Goal: Task Accomplishment & Management: Manage account settings

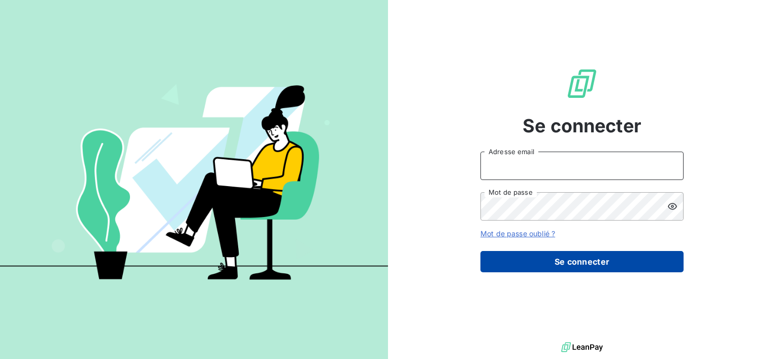
type input "[EMAIL_ADDRESS][DOMAIN_NAME]"
click at [551, 258] on button "Se connecter" at bounding box center [581, 261] width 203 height 21
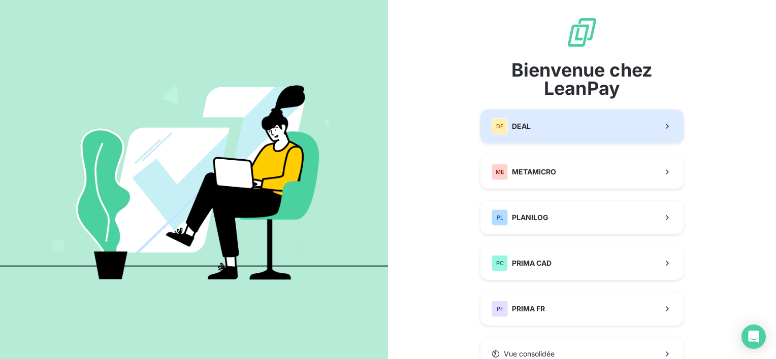
click at [549, 130] on button "DE DEAL" at bounding box center [581, 127] width 203 height 34
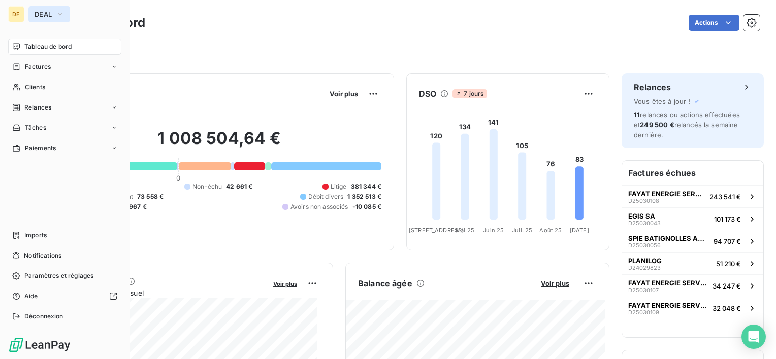
click at [59, 13] on icon "button" at bounding box center [60, 14] width 8 height 10
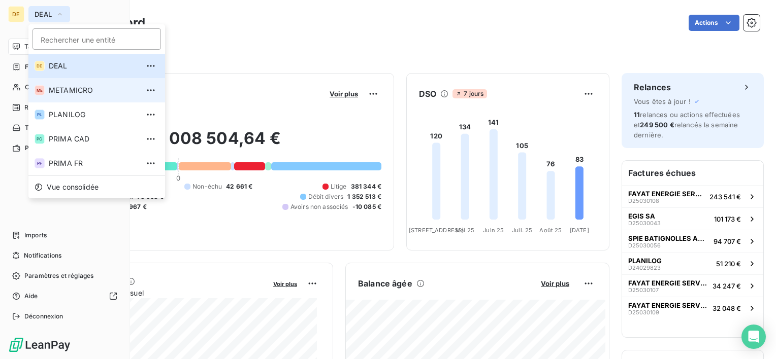
click at [69, 92] on span "METAMICRO" at bounding box center [94, 90] width 90 height 10
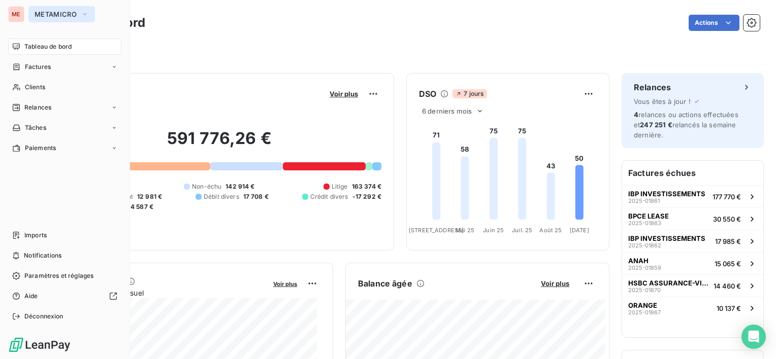
click at [50, 9] on button "METAMICRO" at bounding box center [61, 14] width 67 height 16
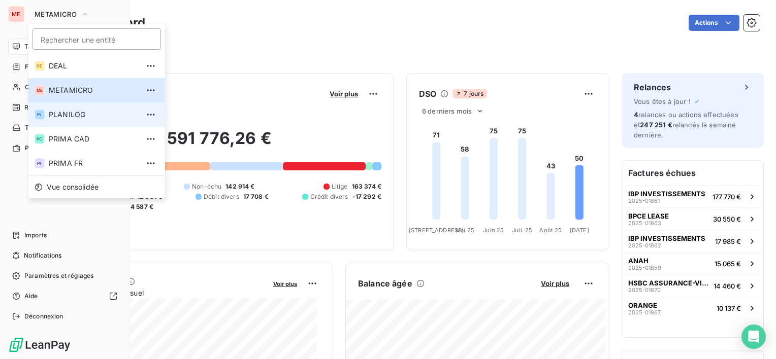
click at [57, 114] on span "PLANILOG" at bounding box center [94, 115] width 90 height 10
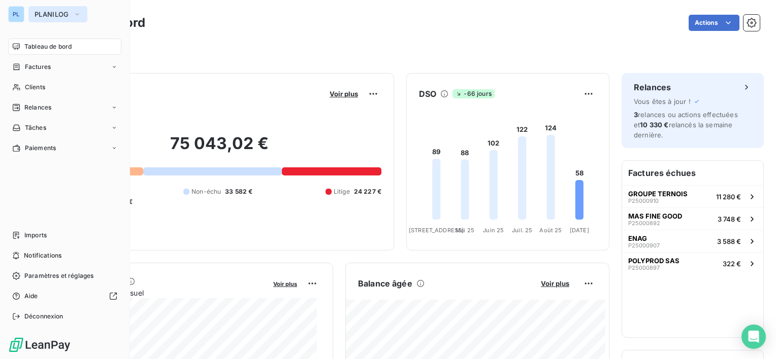
click at [52, 11] on span "PLANILOG" at bounding box center [52, 14] width 35 height 8
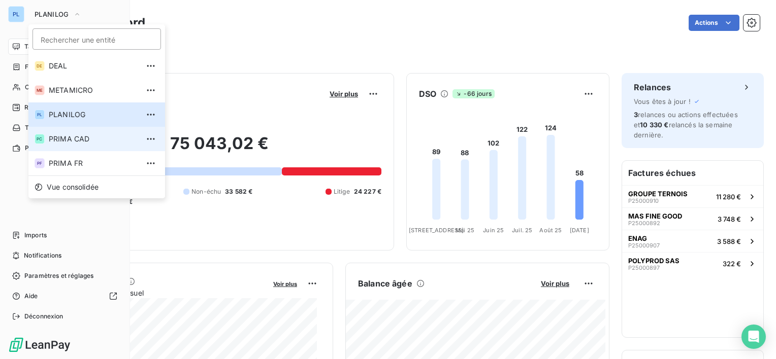
click at [57, 146] on li "PC PRIMA CAD" at bounding box center [96, 139] width 137 height 24
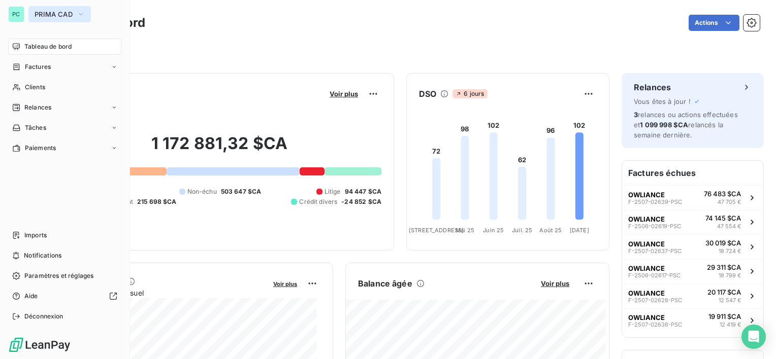
click at [62, 15] on span "PRIMA CAD" at bounding box center [54, 14] width 38 height 8
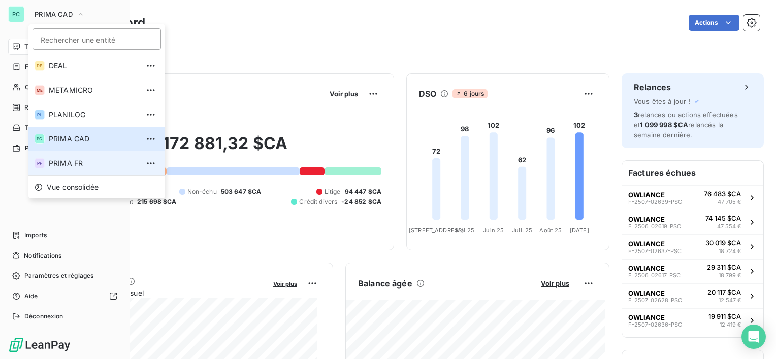
click at [59, 157] on li "PF PRIMA FR" at bounding box center [96, 163] width 137 height 24
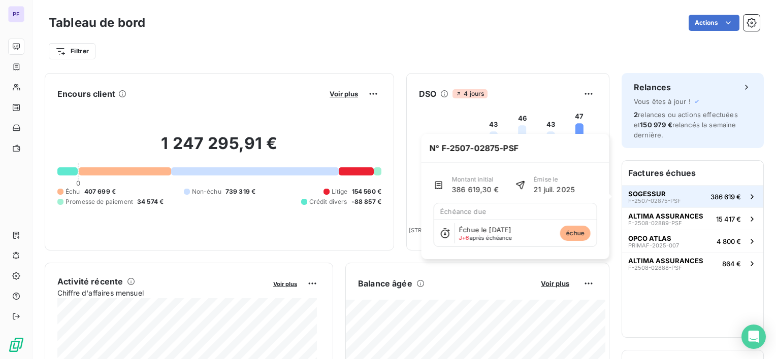
click at [710, 195] on span "386 619 €" at bounding box center [725, 197] width 30 height 8
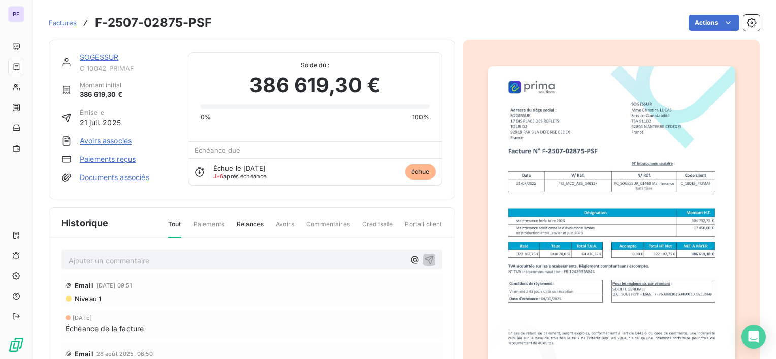
click at [114, 56] on link "SOGESSUR" at bounding box center [99, 57] width 39 height 9
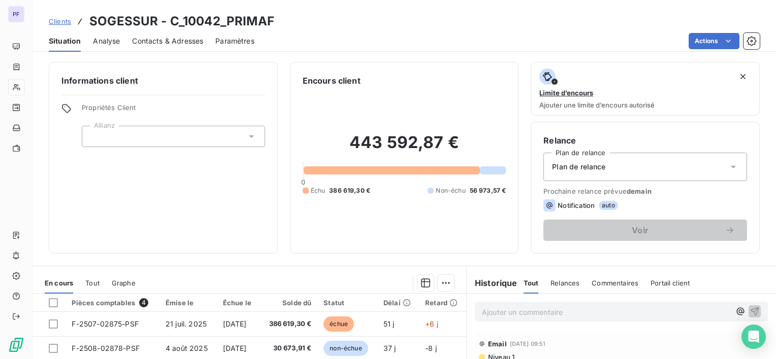
click at [167, 39] on span "Contacts & Adresses" at bounding box center [167, 41] width 71 height 10
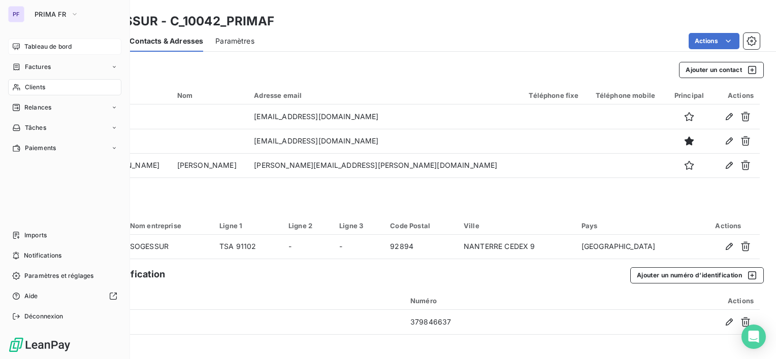
click at [41, 44] on span "Tableau de bord" at bounding box center [47, 46] width 47 height 9
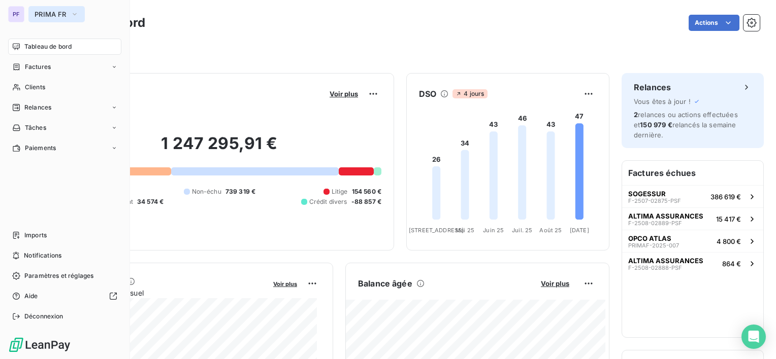
click at [58, 17] on span "PRIMA FR" at bounding box center [51, 14] width 32 height 8
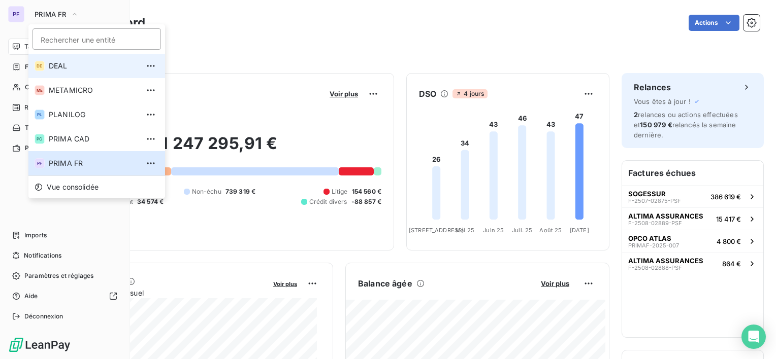
click at [73, 54] on li "DE DEAL" at bounding box center [96, 66] width 137 height 24
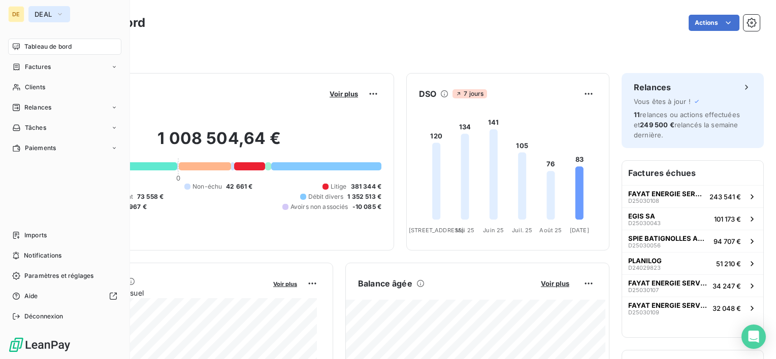
click at [64, 13] on button "DEAL" at bounding box center [49, 14] width 42 height 16
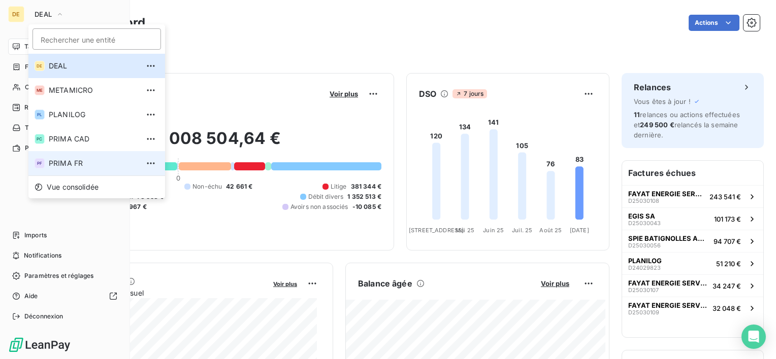
click at [68, 163] on span "PRIMA FR" at bounding box center [94, 163] width 90 height 10
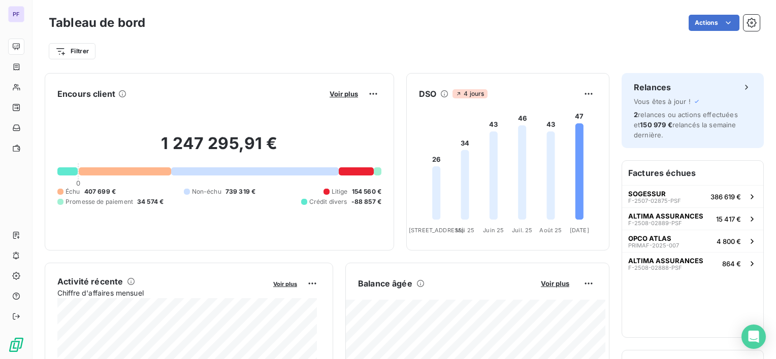
click at [171, 45] on div "Filtrer" at bounding box center [404, 51] width 711 height 19
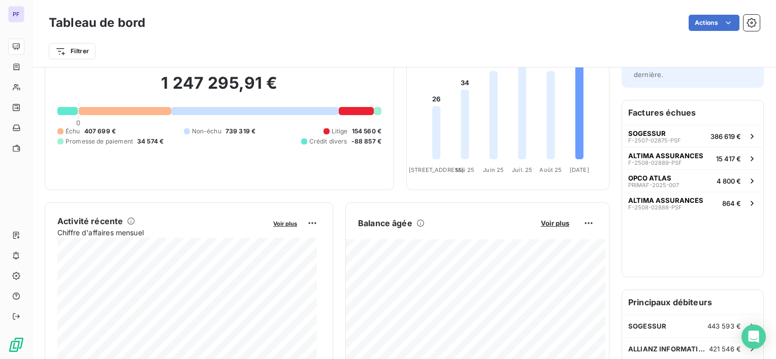
scroll to position [152, 0]
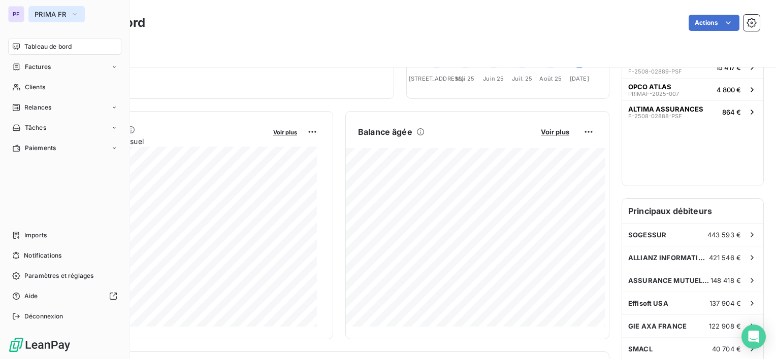
click at [53, 16] on span "PRIMA FR" at bounding box center [51, 14] width 32 height 8
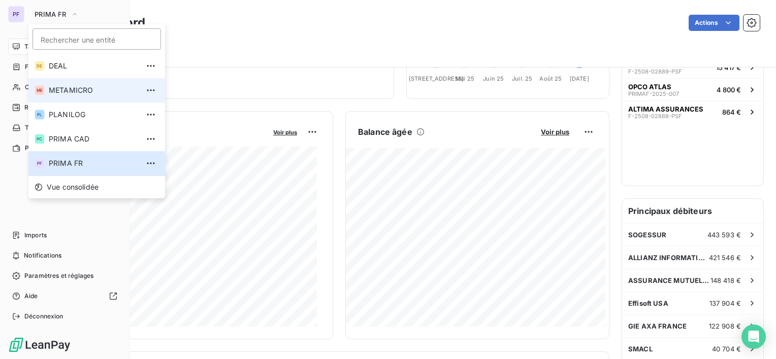
click at [79, 91] on span "METAMICRO" at bounding box center [94, 90] width 90 height 10
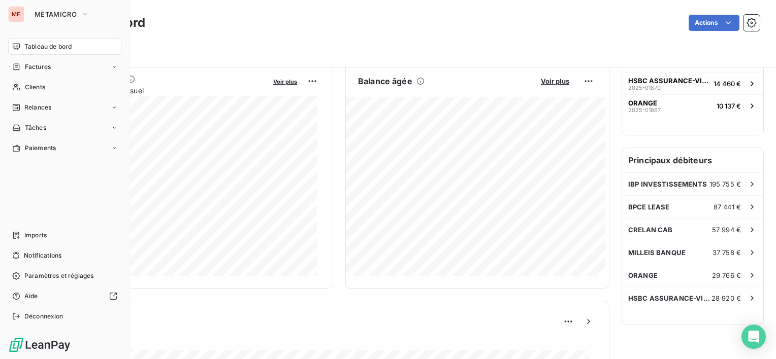
scroll to position [0, 0]
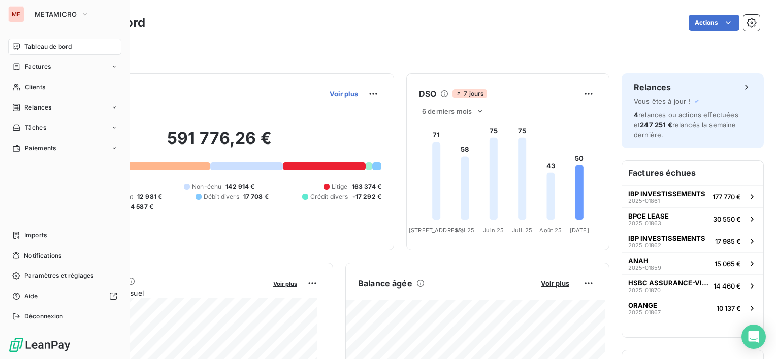
click at [336, 93] on span "Voir plus" at bounding box center [343, 94] width 28 height 8
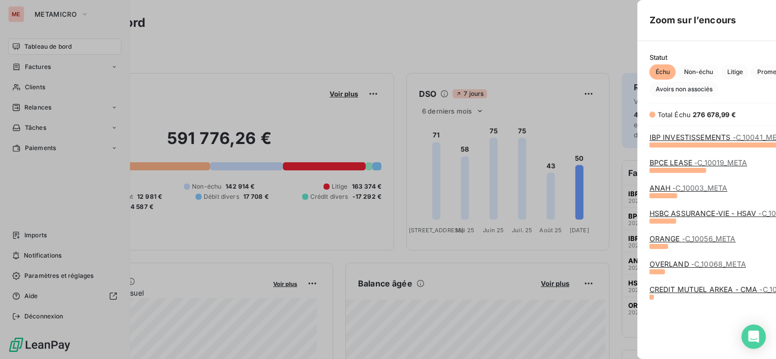
scroll to position [207, 382]
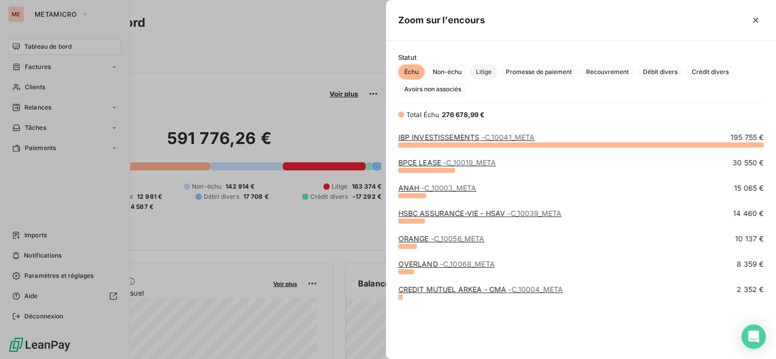
click at [484, 71] on span "Litige" at bounding box center [484, 71] width 28 height 15
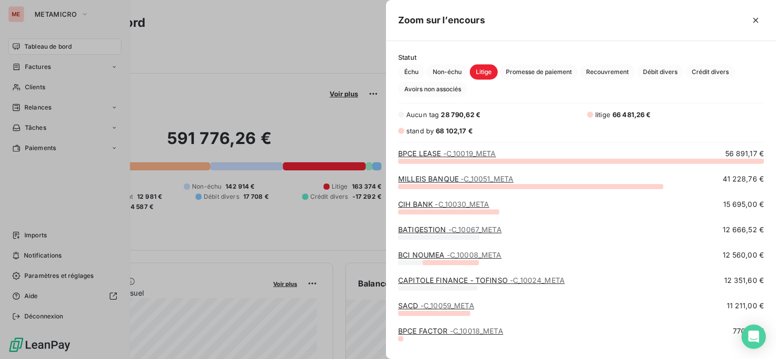
scroll to position [191, 382]
click at [753, 17] on icon "button" at bounding box center [755, 20] width 10 height 10
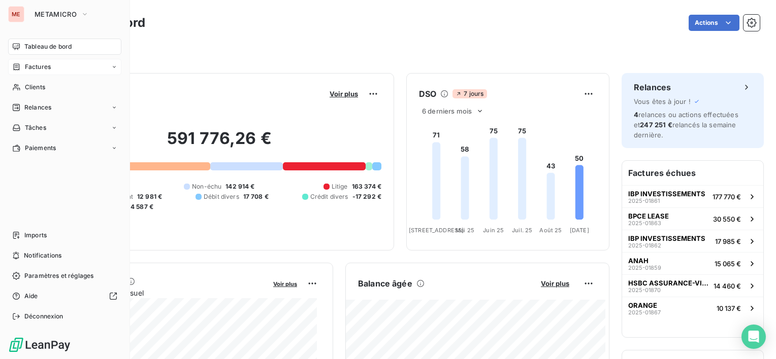
click at [67, 70] on div "Factures" at bounding box center [64, 67] width 113 height 16
click at [62, 89] on div "Factures" at bounding box center [70, 87] width 101 height 16
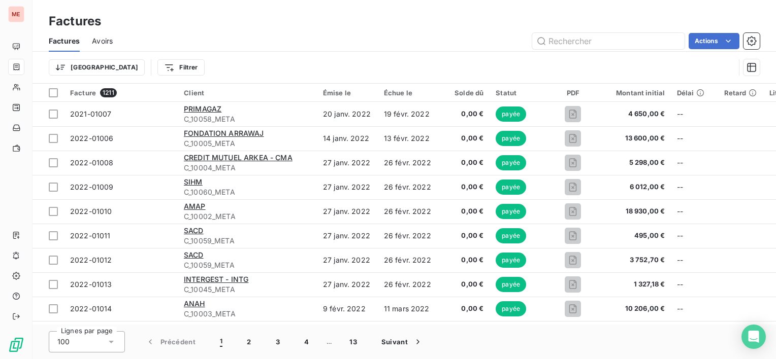
click at [333, 168] on td "27 janv. 2022" at bounding box center [347, 163] width 61 height 24
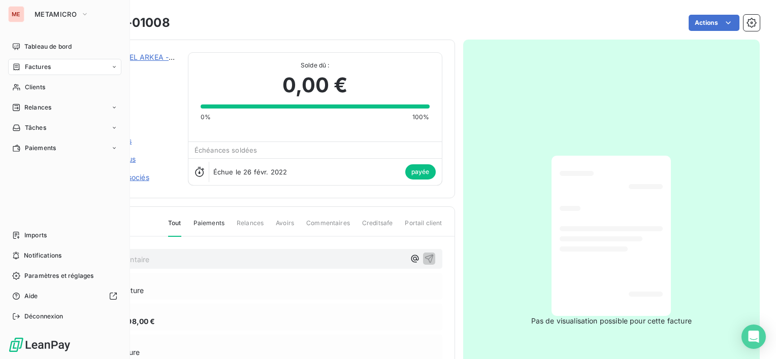
click at [63, 23] on div "ME METAMICRO Tableau de bord Factures Clients Relances Tâches Paiements Imports…" at bounding box center [65, 179] width 130 height 359
click at [65, 15] on span "METAMICRO" at bounding box center [56, 14] width 42 height 8
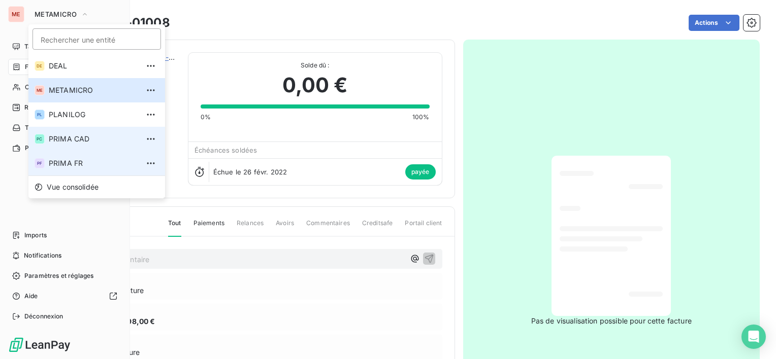
click at [65, 164] on span "PRIMA FR" at bounding box center [94, 163] width 90 height 10
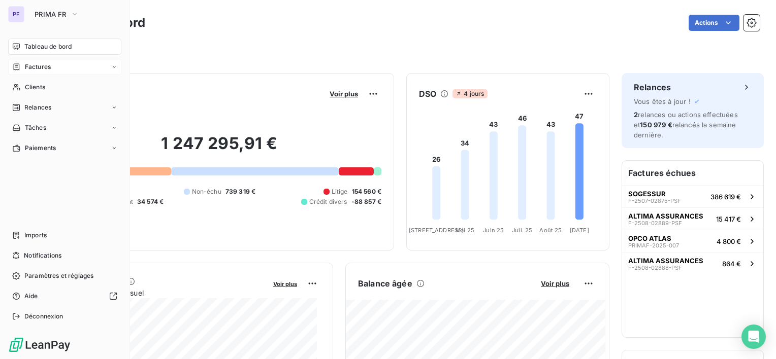
click at [41, 66] on span "Factures" at bounding box center [38, 66] width 26 height 9
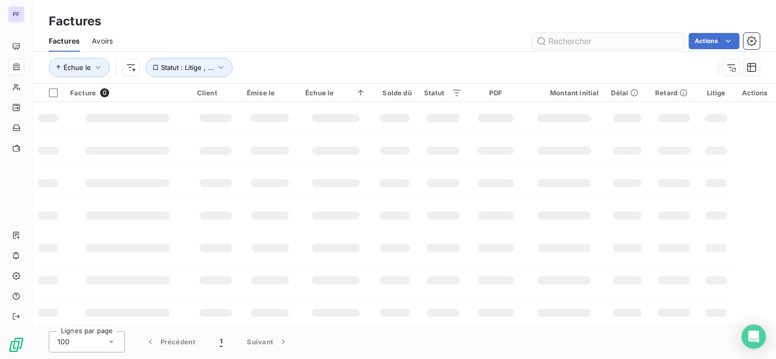
click at [589, 41] on input "text" at bounding box center [608, 41] width 152 height 16
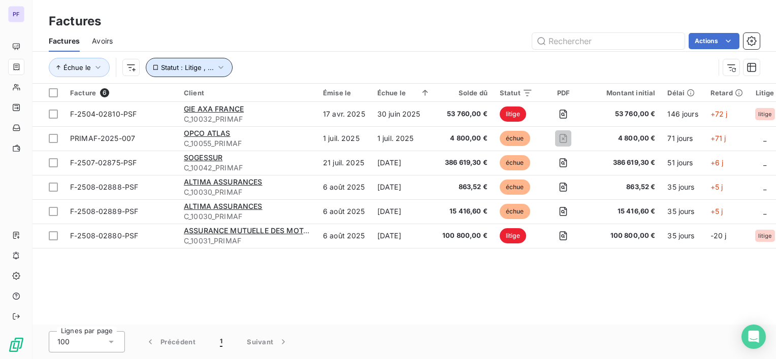
click at [188, 74] on button "Statut : Litige , ..." at bounding box center [189, 67] width 87 height 19
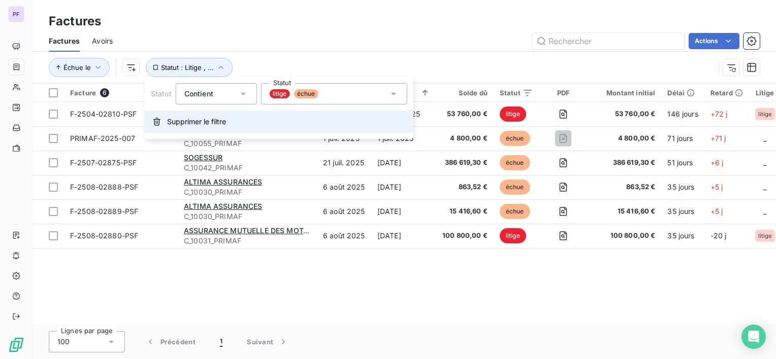
click at [208, 120] on span "Supprimer le filtre" at bounding box center [196, 122] width 59 height 10
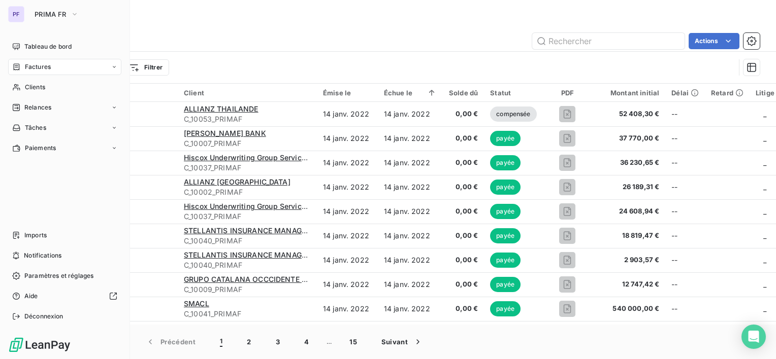
click at [35, 97] on nav "Tableau de bord Factures Clients Relances Tâches Paiements" at bounding box center [64, 98] width 113 height 118
click at [38, 79] on nav "Tableau de bord Factures Clients Relances Tâches Paiements" at bounding box center [64, 98] width 113 height 118
click at [41, 50] on span "Tableau de bord" at bounding box center [47, 46] width 47 height 9
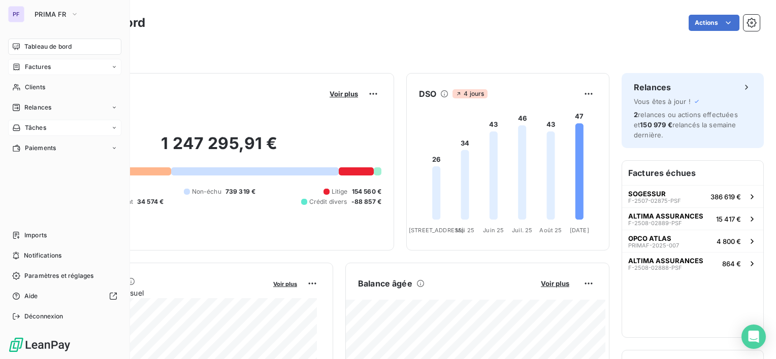
click at [37, 130] on span "Tâches" at bounding box center [35, 127] width 21 height 9
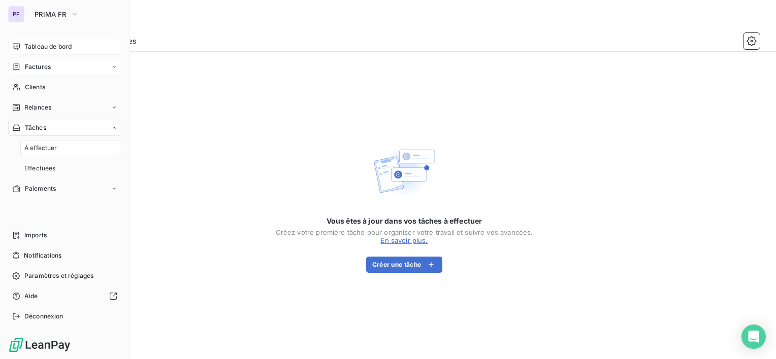
click at [58, 150] on div "À effectuer" at bounding box center [70, 148] width 101 height 16
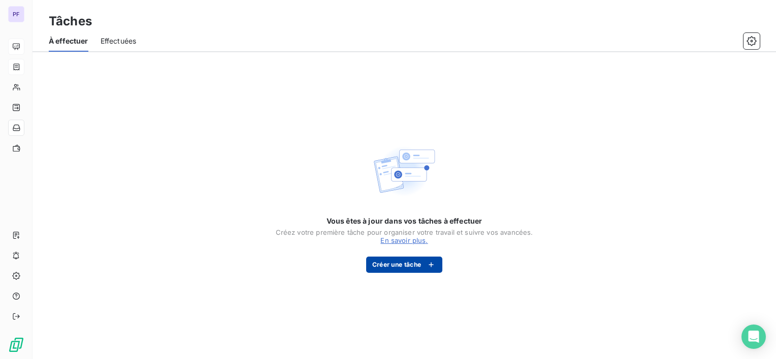
click at [422, 263] on div "button" at bounding box center [428, 265] width 15 height 10
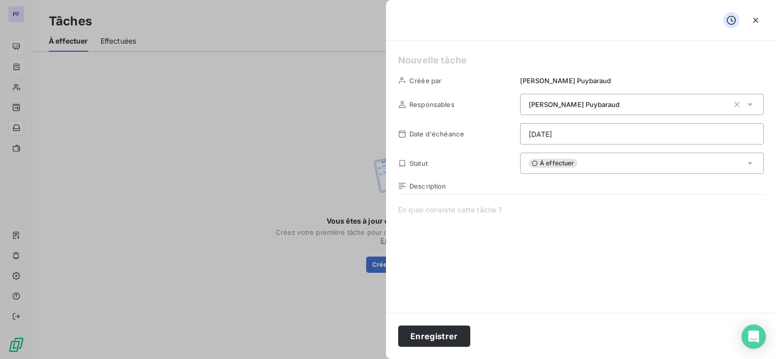
click at [632, 160] on div "À effectuer" at bounding box center [642, 163] width 244 height 21
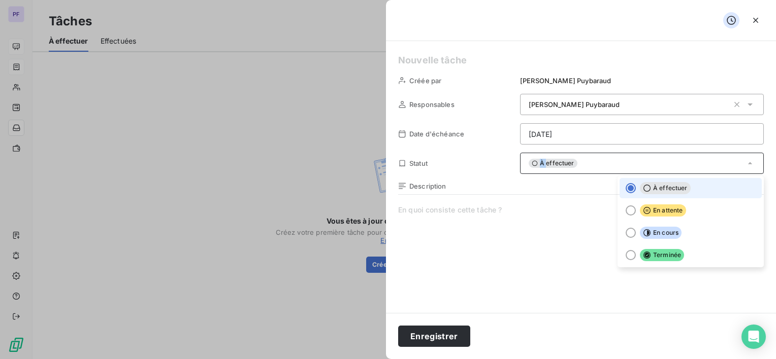
click at [632, 160] on div "À effectuer" at bounding box center [642, 163] width 244 height 21
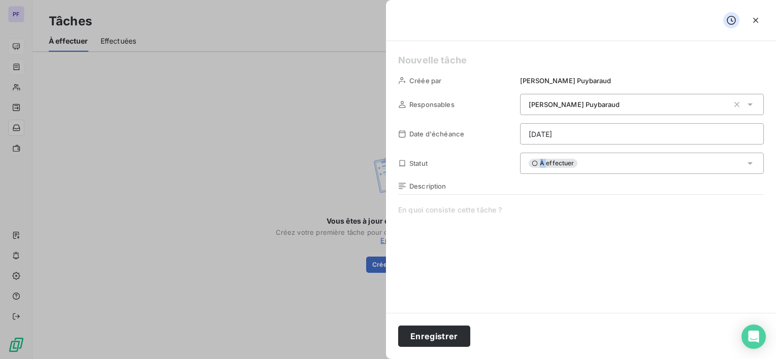
drag, startPoint x: 753, startPoint y: 19, endPoint x: 707, endPoint y: 23, distance: 46.4
click at [752, 19] on icon "button" at bounding box center [755, 20] width 10 height 10
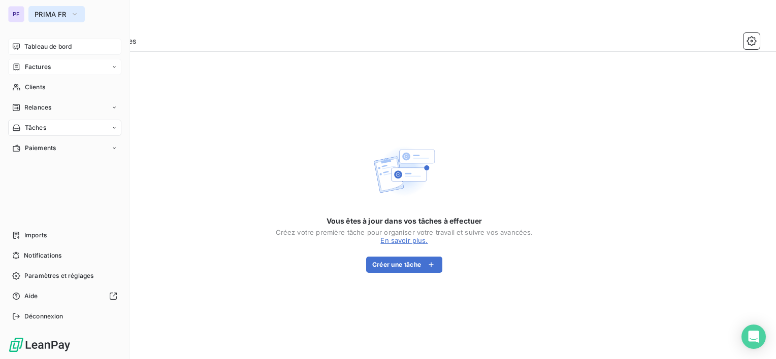
click at [41, 6] on button "PRIMA FR" at bounding box center [56, 14] width 56 height 16
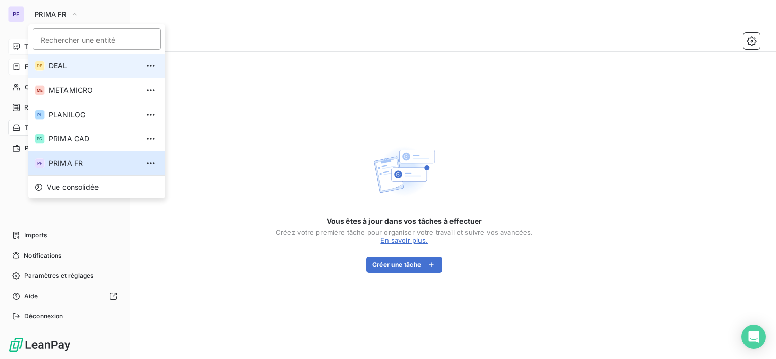
click at [69, 73] on li "DE DEAL" at bounding box center [96, 66] width 137 height 24
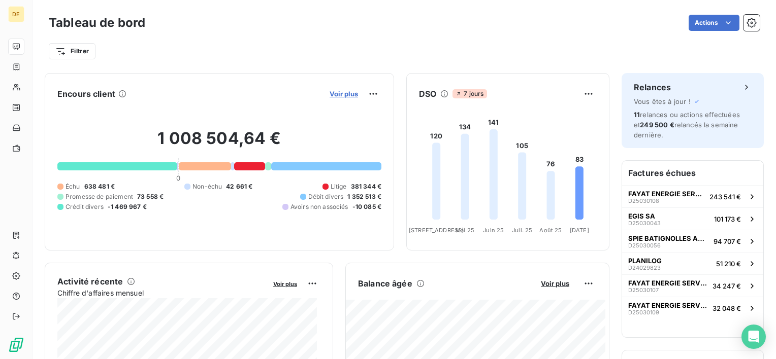
click at [329, 94] on span "Voir plus" at bounding box center [343, 94] width 28 height 8
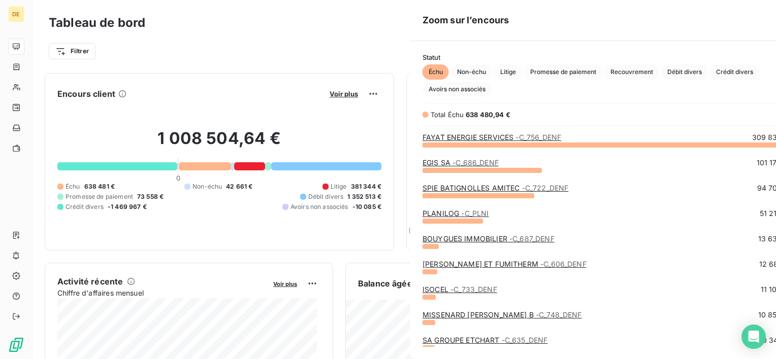
scroll to position [207, 382]
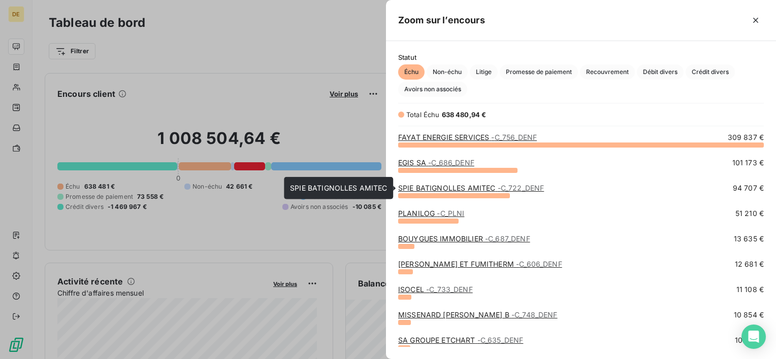
click at [477, 190] on link "SPIE BATIGNOLLES AMITEC - C_722_DENF" at bounding box center [471, 188] width 146 height 9
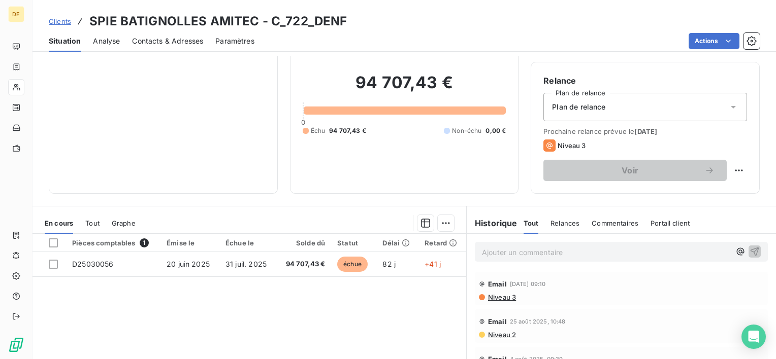
scroll to position [51, 0]
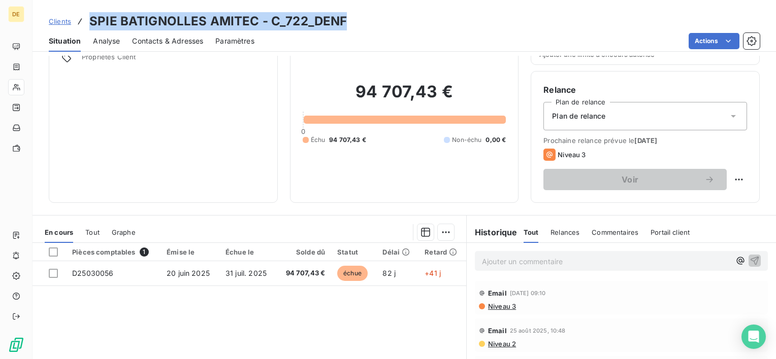
drag, startPoint x: 90, startPoint y: 18, endPoint x: 354, endPoint y: 18, distance: 263.5
click at [354, 18] on div "Clients SPIE BATIGNOLLES AMITEC - C_722_DENF" at bounding box center [403, 21] width 743 height 18
drag, startPoint x: 354, startPoint y: 18, endPoint x: 331, endPoint y: 21, distance: 23.5
copy h3 "SPIE BATIGNOLLES AMITEC - C_722_DENF"
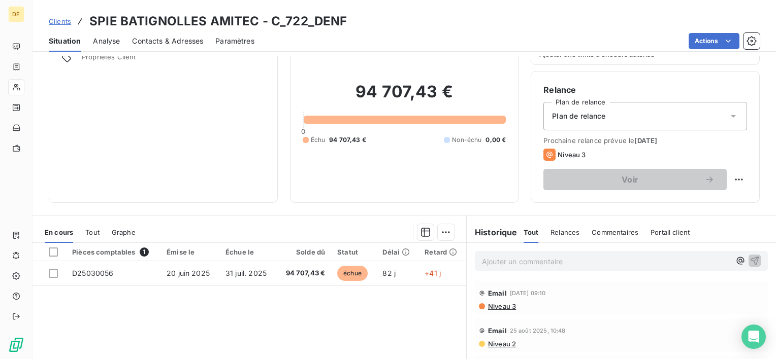
click at [329, 303] on div "Pièces comptables 1 Émise le Échue le Solde dû Statut Délai Retard D25030056 20…" at bounding box center [249, 340] width 434 height 195
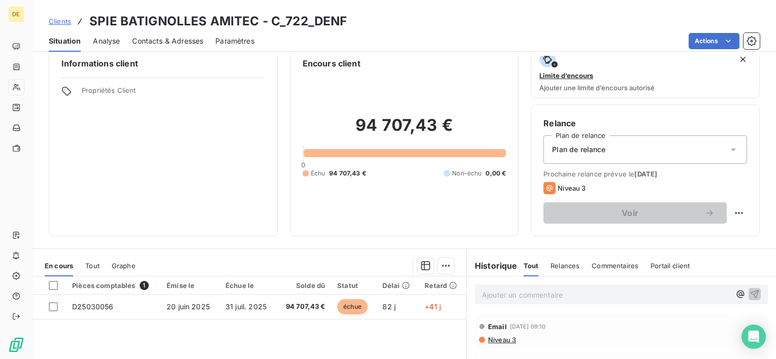
scroll to position [0, 0]
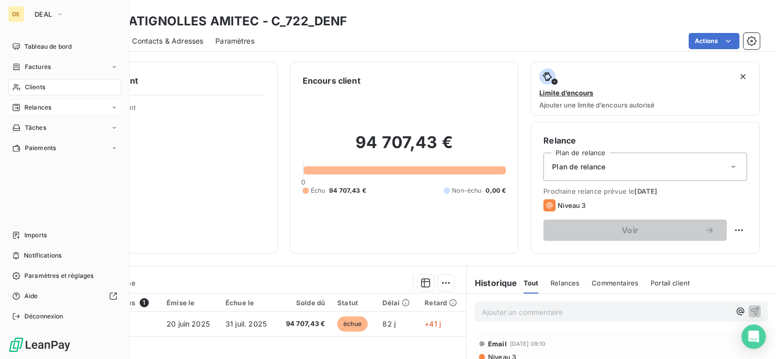
click at [53, 105] on div "Relances" at bounding box center [64, 108] width 113 height 16
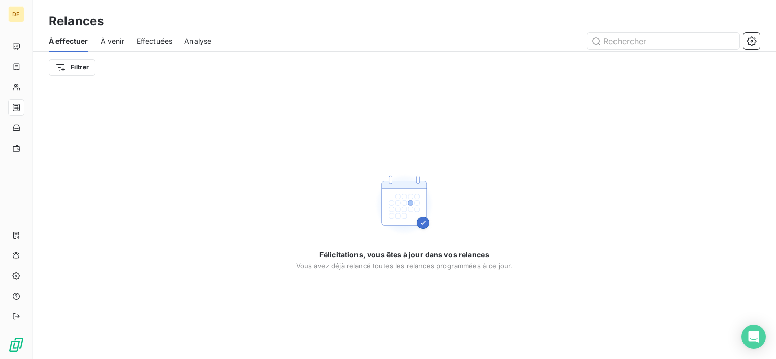
click at [156, 36] on span "Effectuées" at bounding box center [155, 41] width 36 height 10
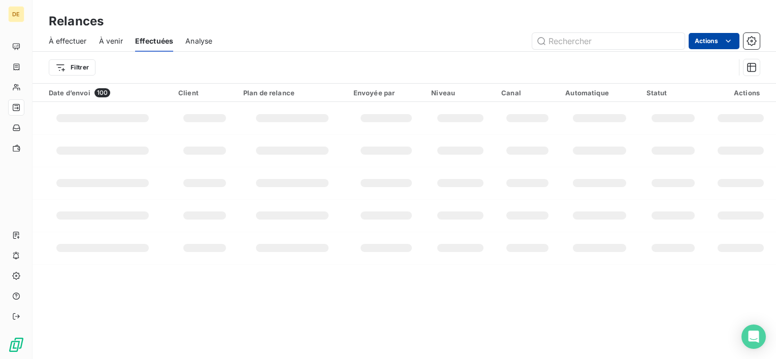
click at [699, 43] on html "DE Relances À effectuer À venir Effectuées Analyse Actions Filtrer Date d’envoi…" at bounding box center [388, 179] width 776 height 359
click at [233, 44] on html "DE Relances À effectuer À venir Effectuées Analyse Actions Exporter la relance)…" at bounding box center [388, 179] width 776 height 359
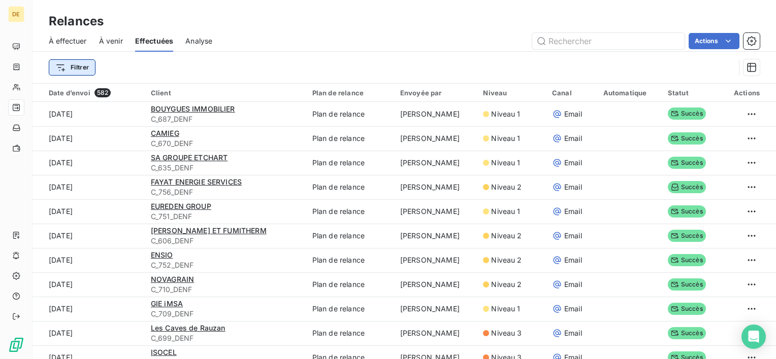
click at [75, 69] on html "DE Relances À effectuer À venir Effectuées Analyse Actions Filtrer Date d’envoi…" at bounding box center [388, 179] width 776 height 359
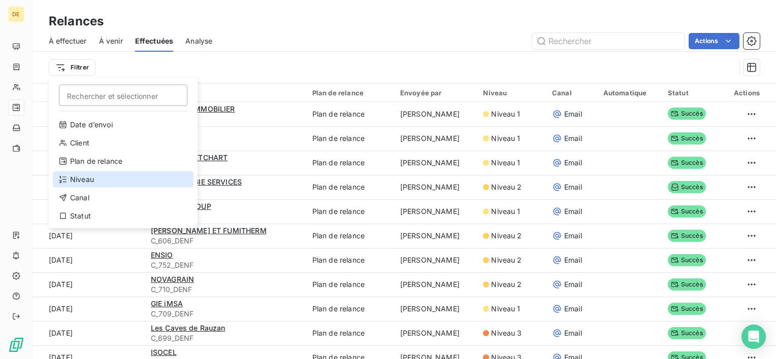
click at [87, 180] on div "Niveau" at bounding box center [123, 180] width 141 height 16
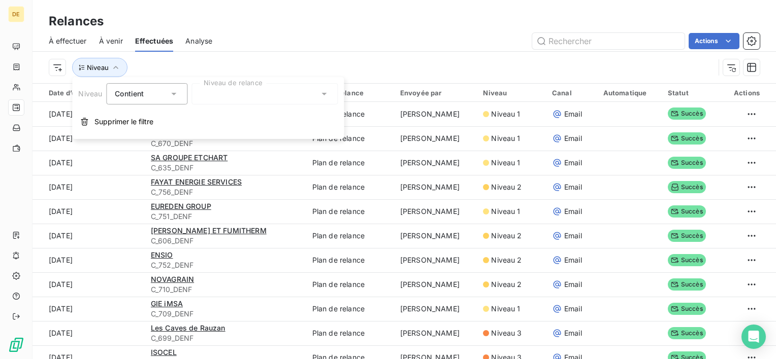
click at [181, 89] on div "Contient" at bounding box center [146, 93] width 81 height 21
click at [224, 92] on div at bounding box center [264, 93] width 146 height 21
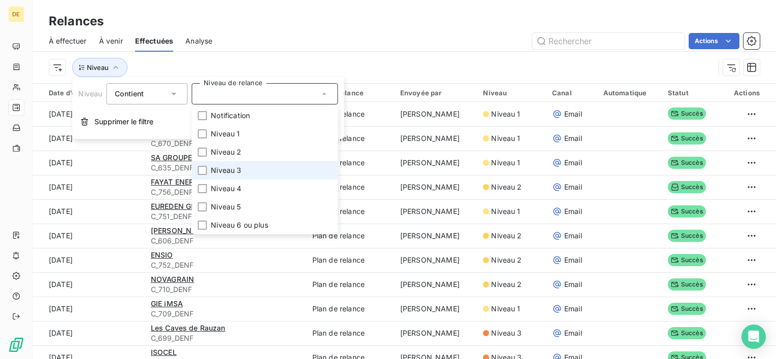
click at [227, 168] on span "Niveau 3" at bounding box center [226, 171] width 30 height 10
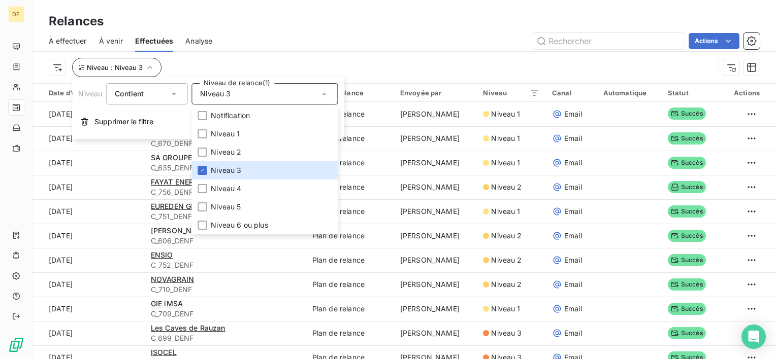
click at [236, 49] on div "À effectuer À venir Effectuées Analyse Actions" at bounding box center [403, 40] width 743 height 21
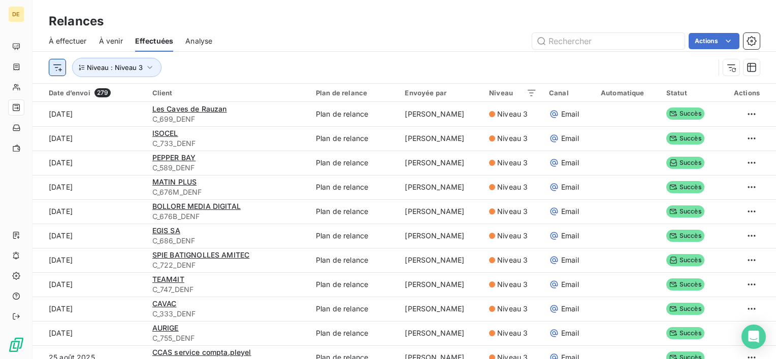
click at [60, 68] on html "DE Relances À effectuer À venir Effectuées Analyse Actions Niveau : Niveau 3 Da…" at bounding box center [388, 179] width 776 height 359
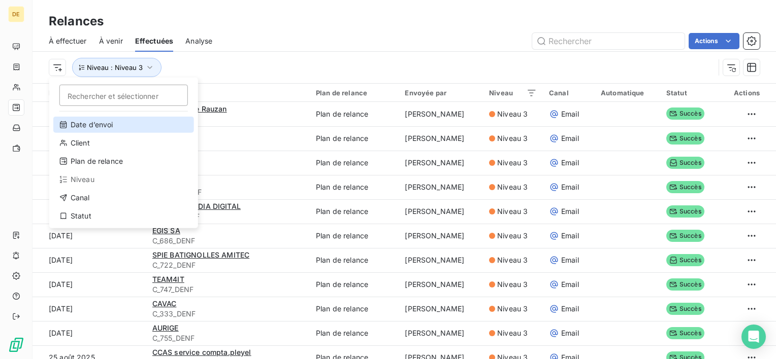
click at [76, 123] on div "Date d’envoi" at bounding box center [123, 125] width 141 height 16
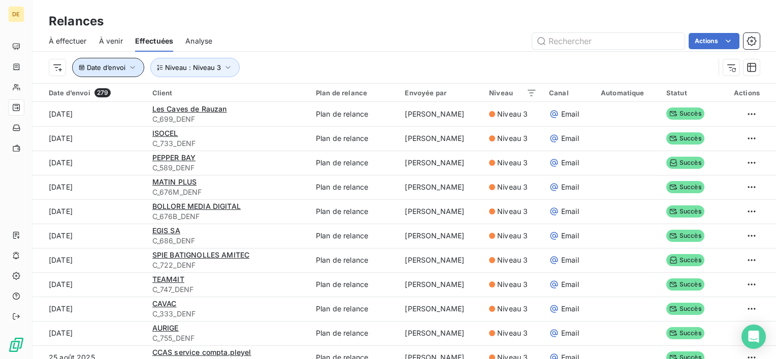
click at [124, 72] on button "Date d’envoi" at bounding box center [108, 67] width 72 height 19
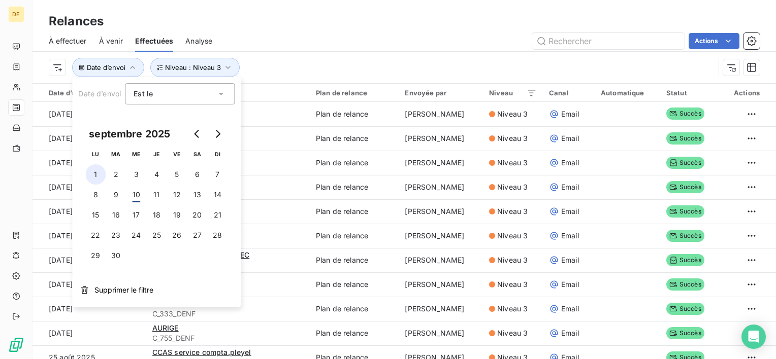
click at [95, 180] on button "1" at bounding box center [95, 174] width 20 height 20
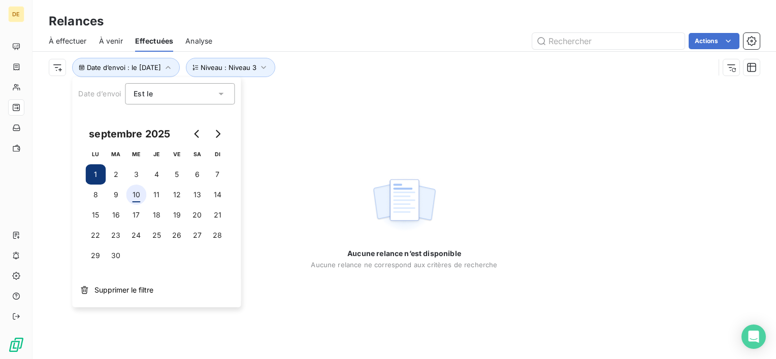
click at [137, 200] on button "10" at bounding box center [136, 195] width 20 height 20
click at [150, 92] on span "Est le" at bounding box center [143, 93] width 19 height 9
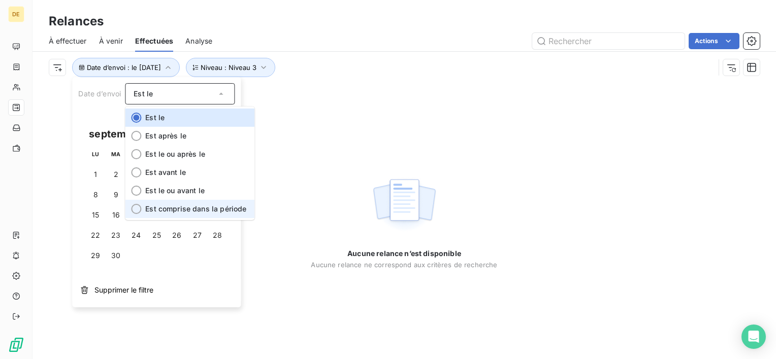
click at [169, 205] on span "Est comprise dans la période" at bounding box center [195, 209] width 101 height 9
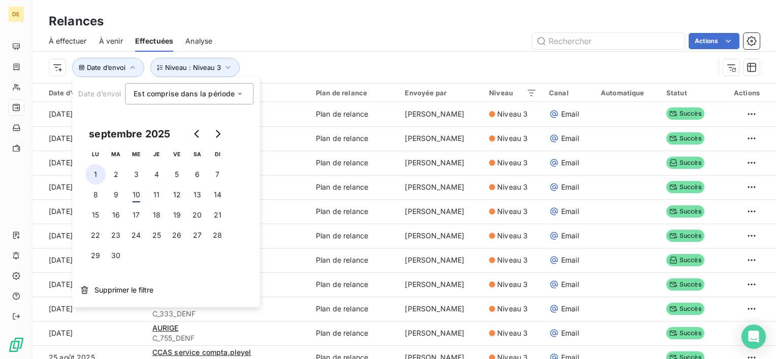
click at [98, 179] on button "1" at bounding box center [95, 174] width 20 height 20
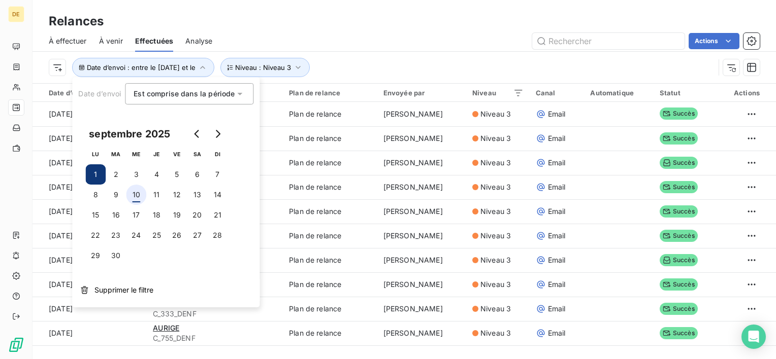
click at [142, 196] on button "10" at bounding box center [136, 195] width 20 height 20
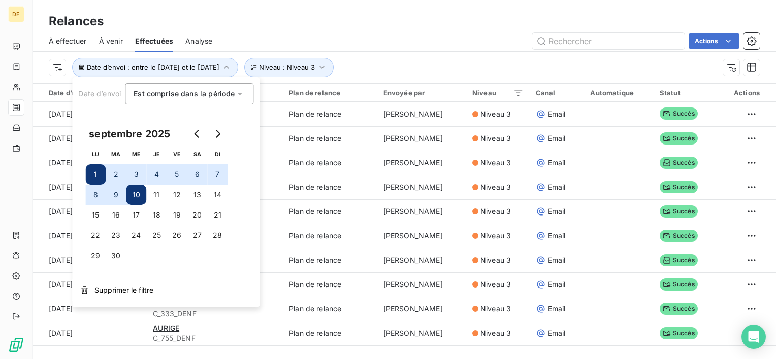
click at [414, 28] on div "Relances" at bounding box center [403, 21] width 743 height 18
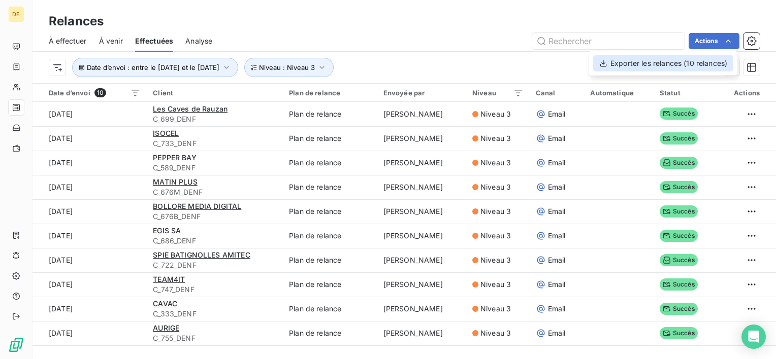
click at [701, 61] on div "Exporter les relances (10 relances)" at bounding box center [663, 63] width 140 height 16
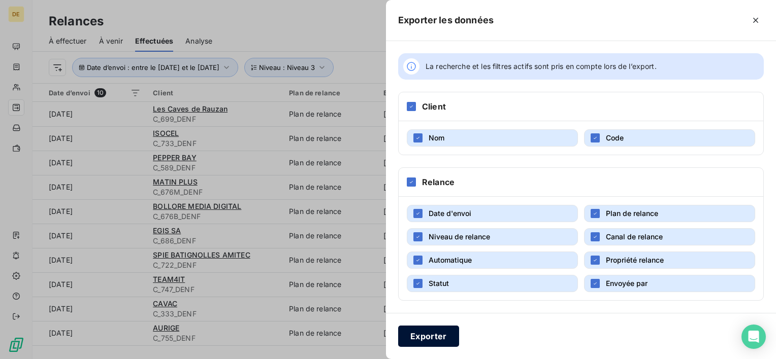
click at [407, 331] on button "Exporter" at bounding box center [428, 336] width 61 height 21
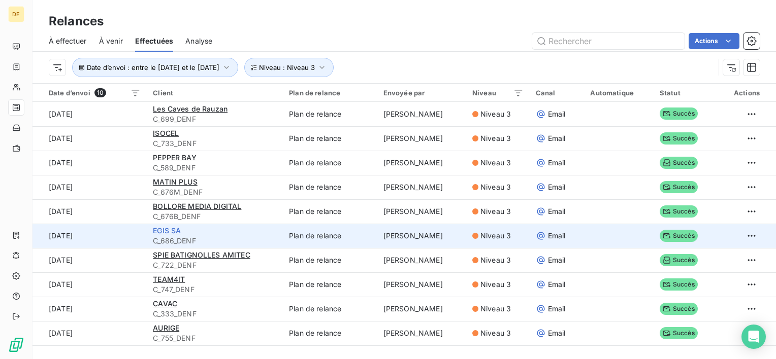
click at [168, 231] on span "EGIS SA" at bounding box center [167, 230] width 28 height 9
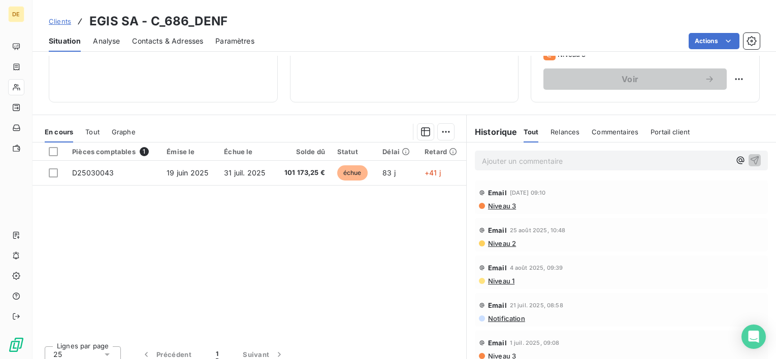
scroll to position [152, 0]
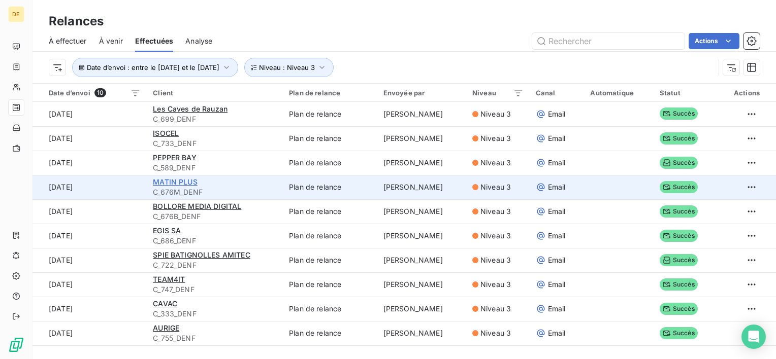
click at [183, 182] on span "MATIN PLUS" at bounding box center [175, 182] width 45 height 9
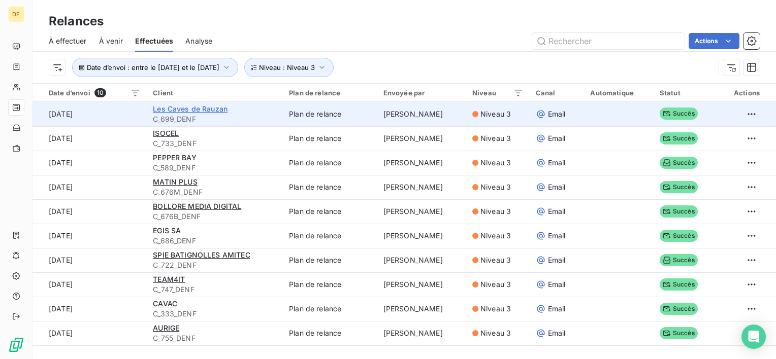
click at [179, 106] on span "Les Caves de Rauzan" at bounding box center [190, 109] width 75 height 9
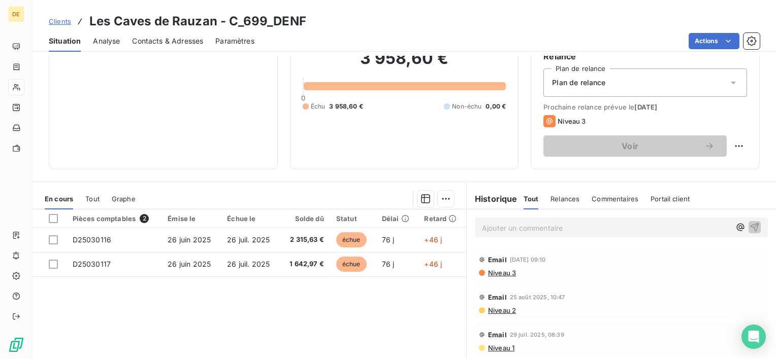
scroll to position [102, 0]
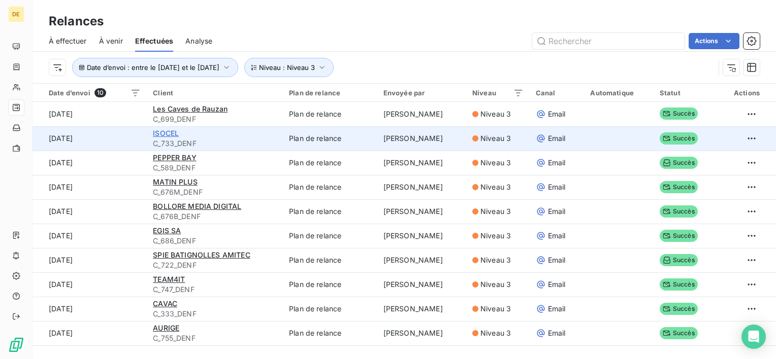
click at [164, 129] on span "ISOCEL" at bounding box center [166, 133] width 26 height 9
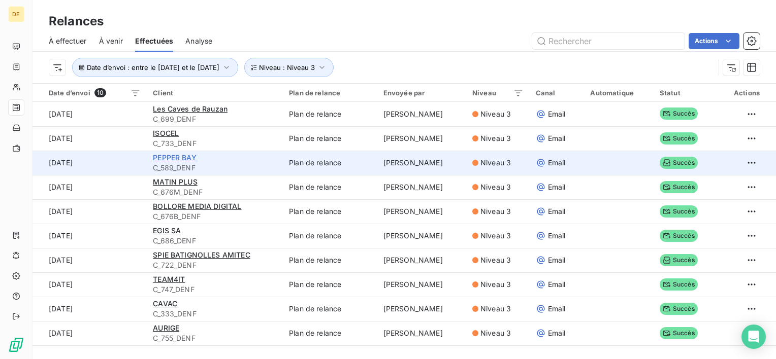
click at [162, 154] on span "PEPPER BAY" at bounding box center [175, 157] width 44 height 9
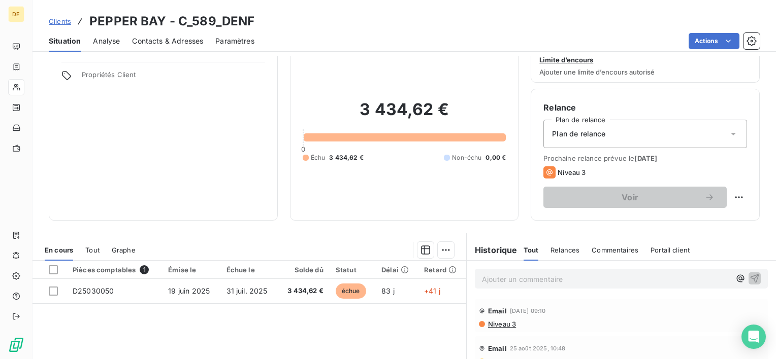
scroll to position [51, 0]
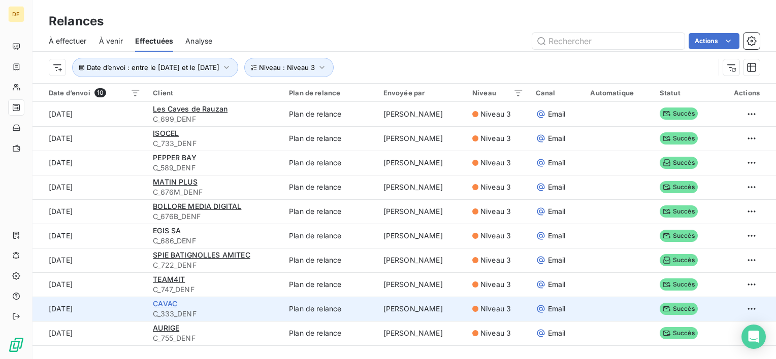
click at [156, 307] on span "CAVAC" at bounding box center [165, 304] width 24 height 9
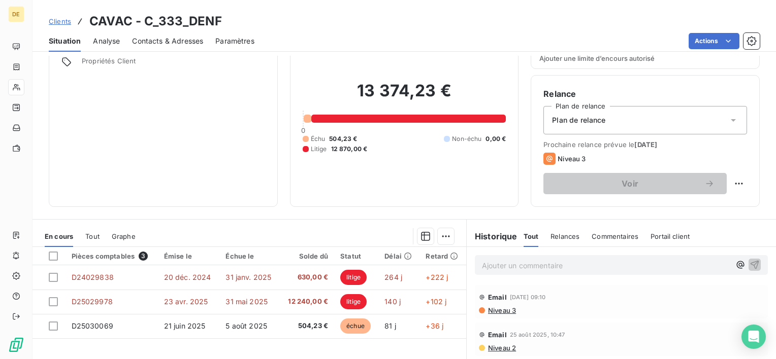
scroll to position [102, 0]
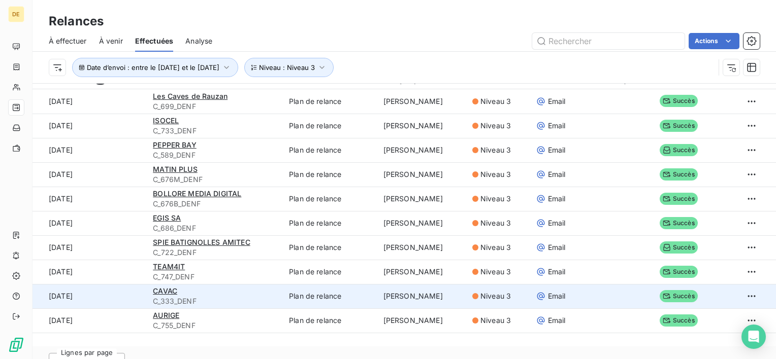
scroll to position [35, 0]
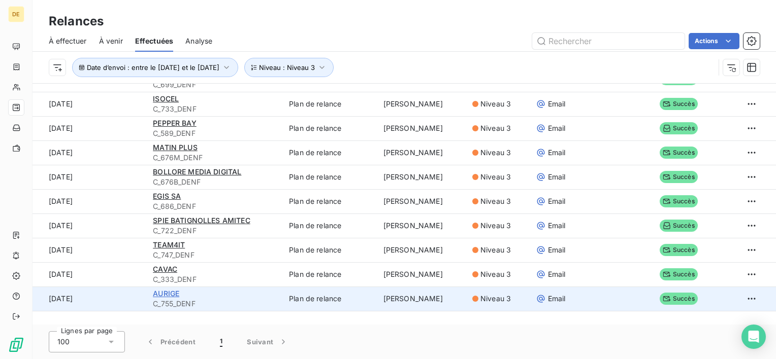
click at [169, 292] on span "AURIGE" at bounding box center [166, 293] width 26 height 9
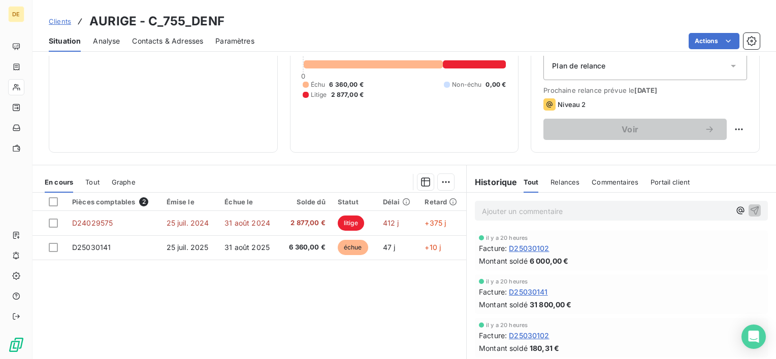
scroll to position [102, 0]
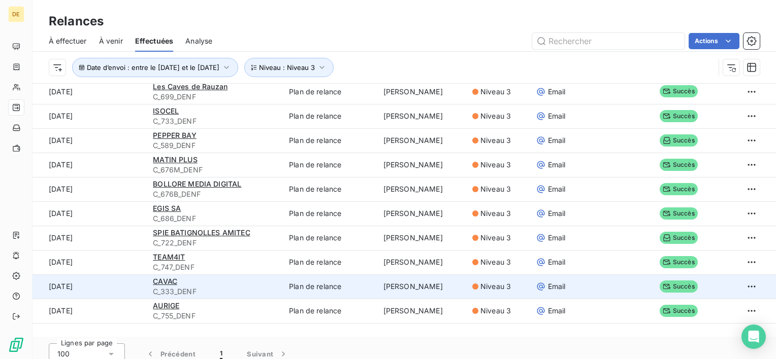
scroll to position [35, 0]
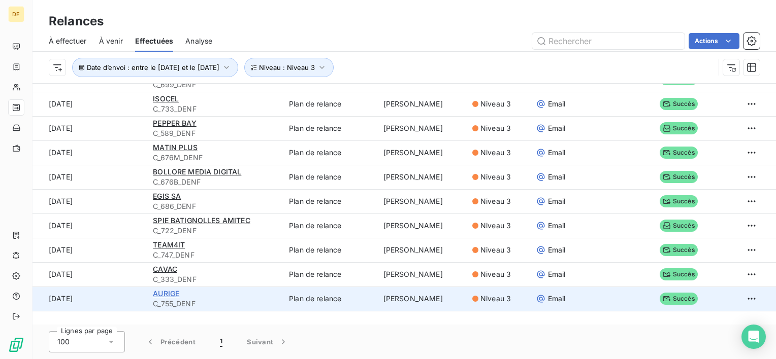
click at [175, 295] on span "AURIGE" at bounding box center [166, 293] width 26 height 9
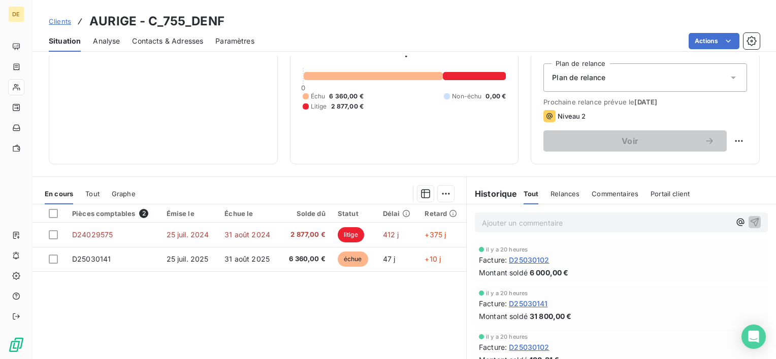
scroll to position [152, 0]
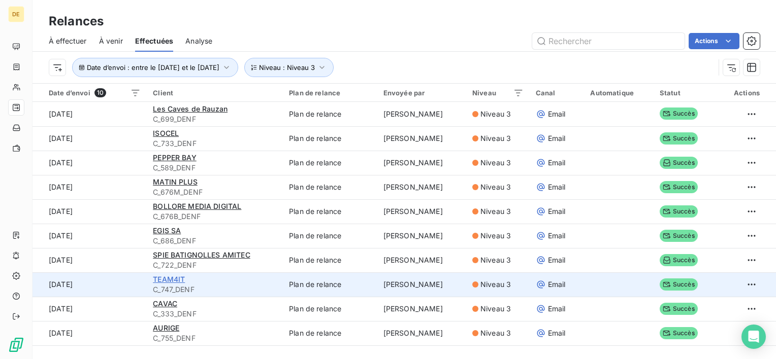
click at [169, 276] on span "TEAM4IT" at bounding box center [169, 279] width 32 height 9
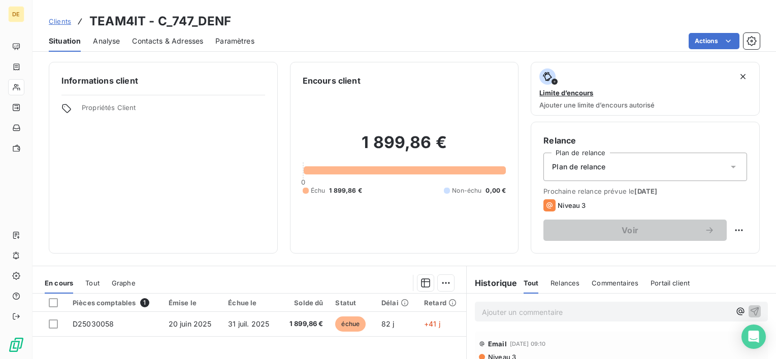
scroll to position [102, 0]
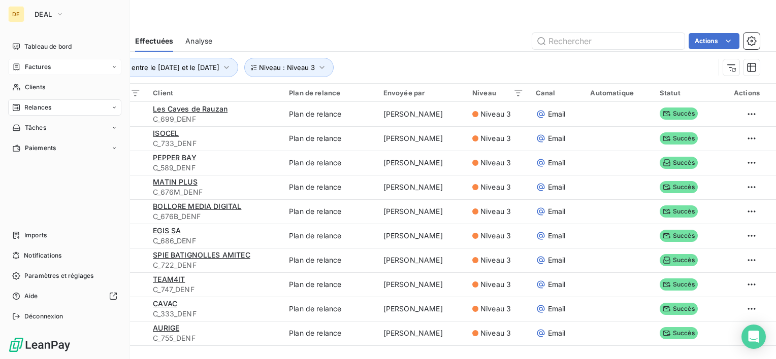
click at [48, 65] on span "Factures" at bounding box center [38, 66] width 26 height 9
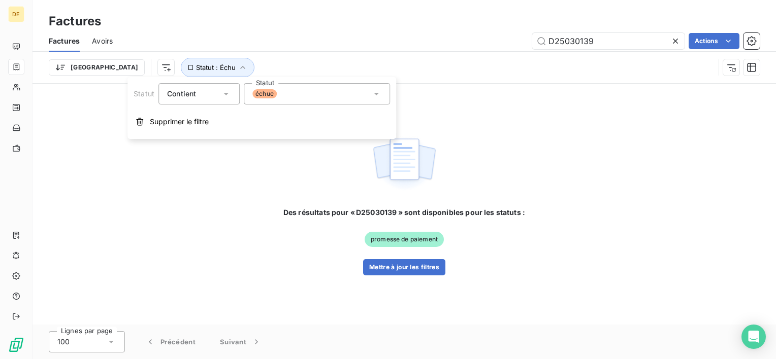
click at [340, 48] on div "D25030139 Actions" at bounding box center [442, 41] width 635 height 16
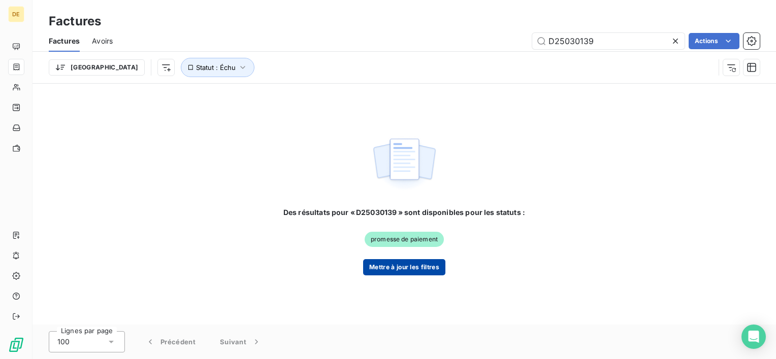
click at [426, 270] on button "Mettre à jour les filtres" at bounding box center [404, 267] width 82 height 16
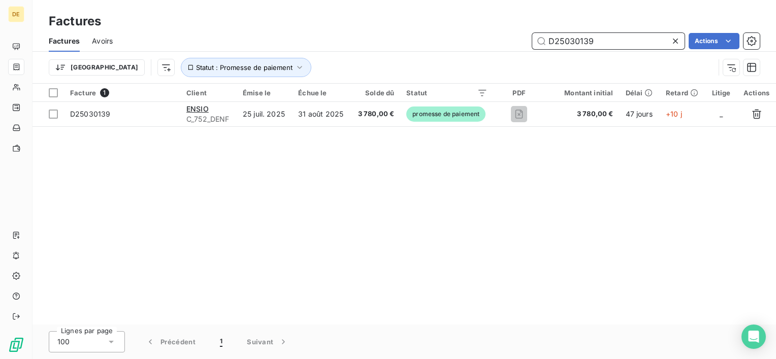
drag, startPoint x: 618, startPoint y: 36, endPoint x: 393, endPoint y: 25, distance: 225.2
click at [397, 25] on div "Factures Factures Avoirs D25030139 Actions Trier Statut : Promesse de paiement" at bounding box center [403, 42] width 743 height 84
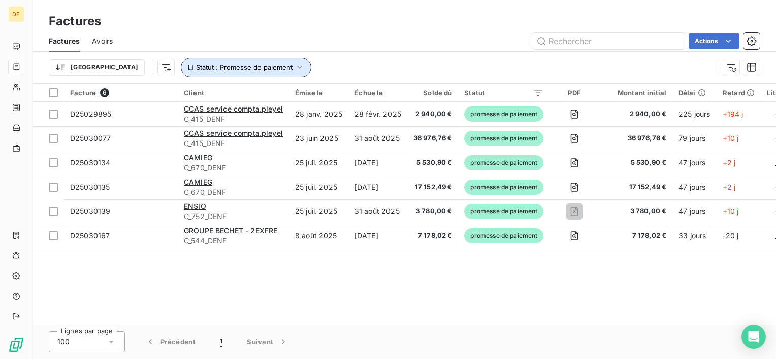
click at [196, 67] on span "Statut : Promesse de paiement" at bounding box center [244, 67] width 96 height 8
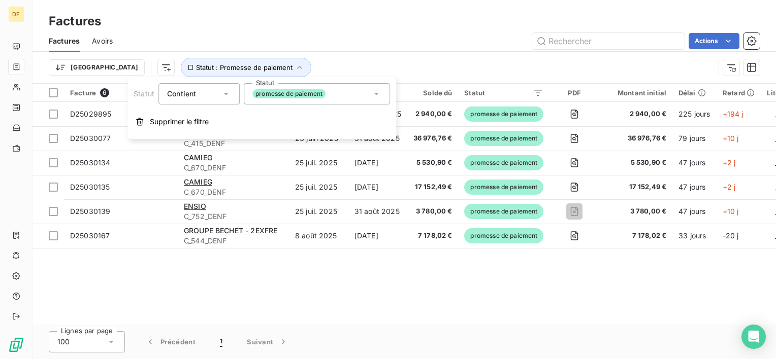
click at [294, 91] on span "promesse de paiement" at bounding box center [288, 93] width 73 height 9
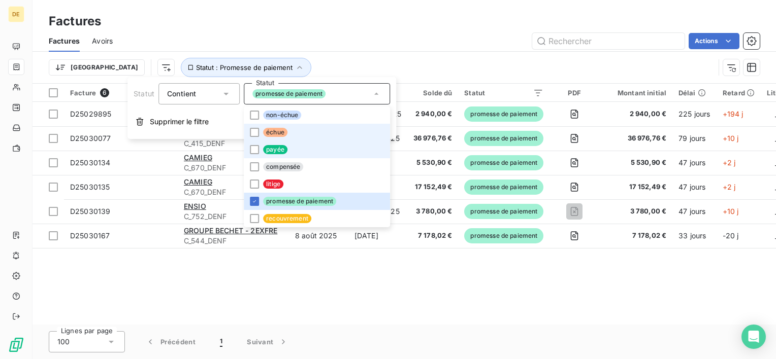
click at [282, 130] on span "échue" at bounding box center [275, 132] width 24 height 9
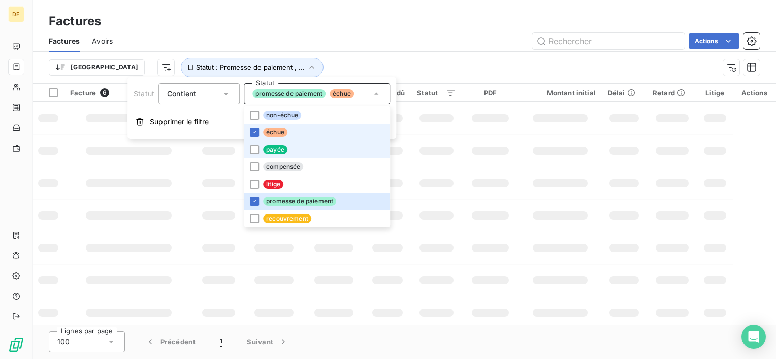
click at [277, 132] on span "échue" at bounding box center [275, 132] width 24 height 9
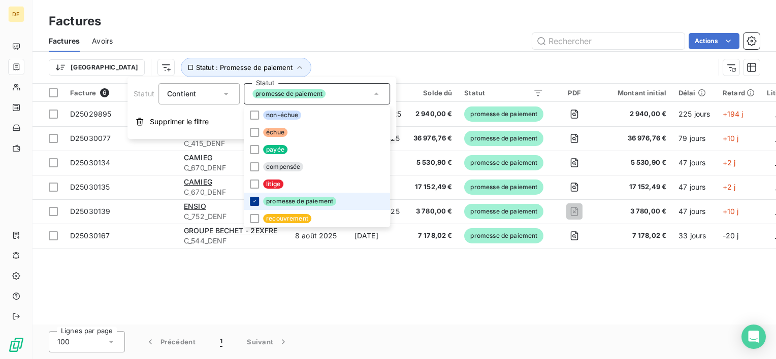
click at [257, 199] on div at bounding box center [254, 201] width 9 height 9
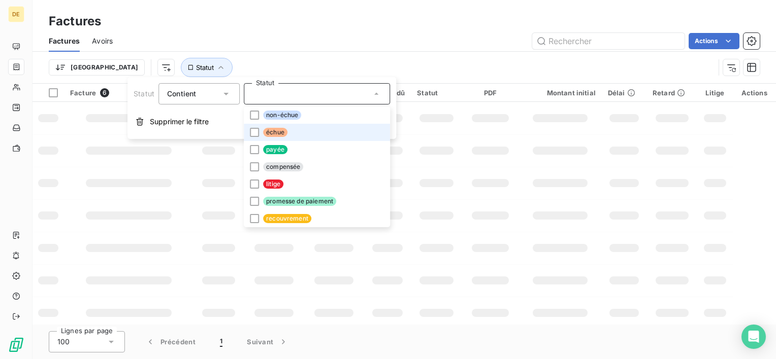
click at [255, 130] on div at bounding box center [254, 132] width 9 height 9
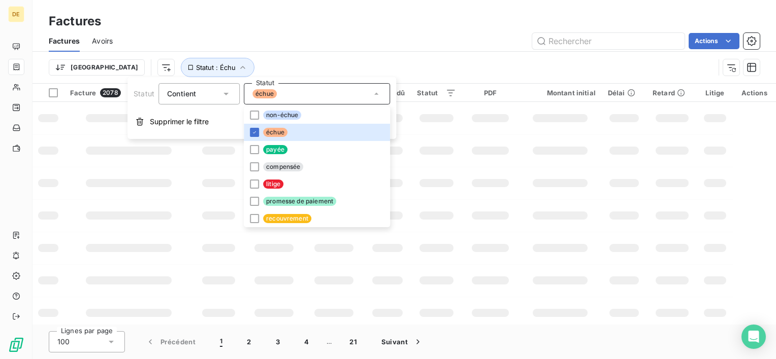
click at [318, 14] on div "Factures" at bounding box center [403, 21] width 743 height 18
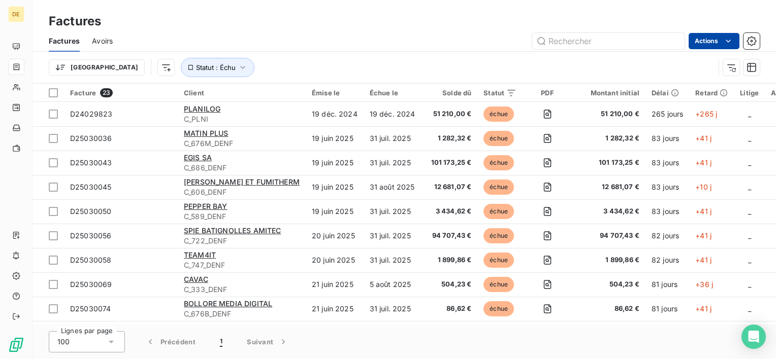
click at [731, 47] on html "DE Factures Factures Avoirs Actions Trier Statut : Échu Facture 23 Client Émise…" at bounding box center [388, 179] width 776 height 359
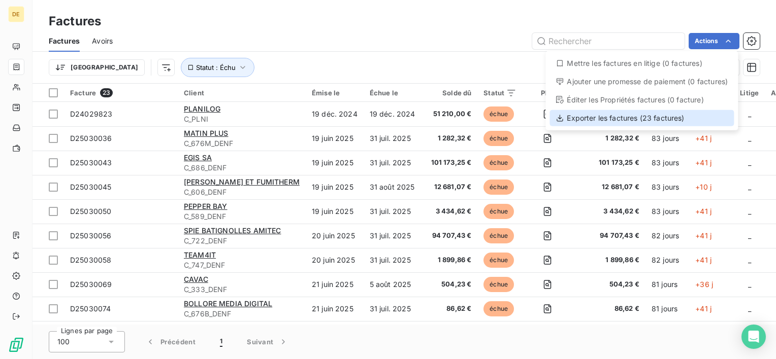
click at [604, 118] on div "Exporter les factures (23 factures)" at bounding box center [641, 118] width 184 height 16
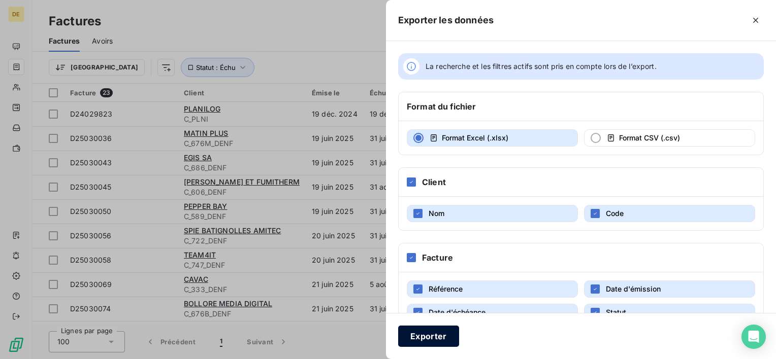
click at [428, 337] on button "Exporter" at bounding box center [428, 336] width 61 height 21
